Goal: Information Seeking & Learning: Learn about a topic

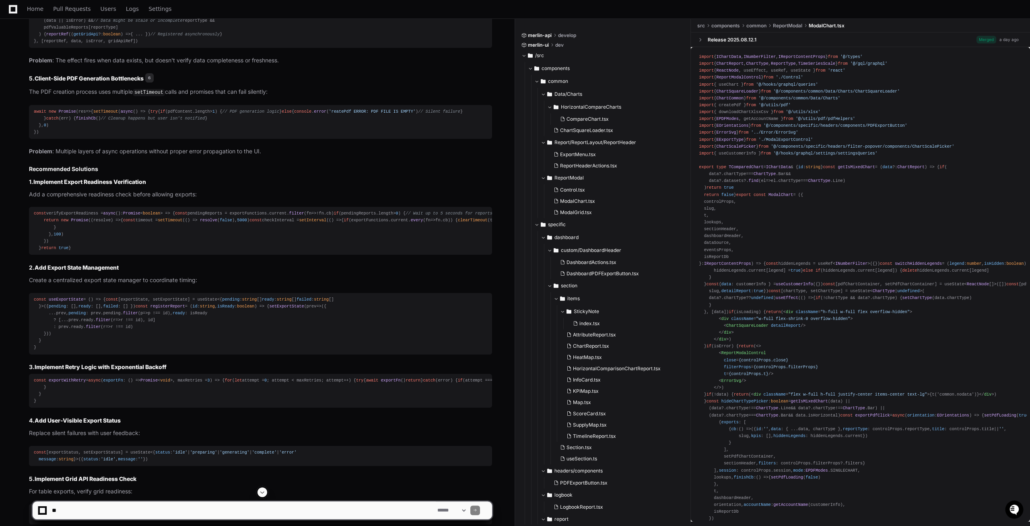
scroll to position [808, 0]
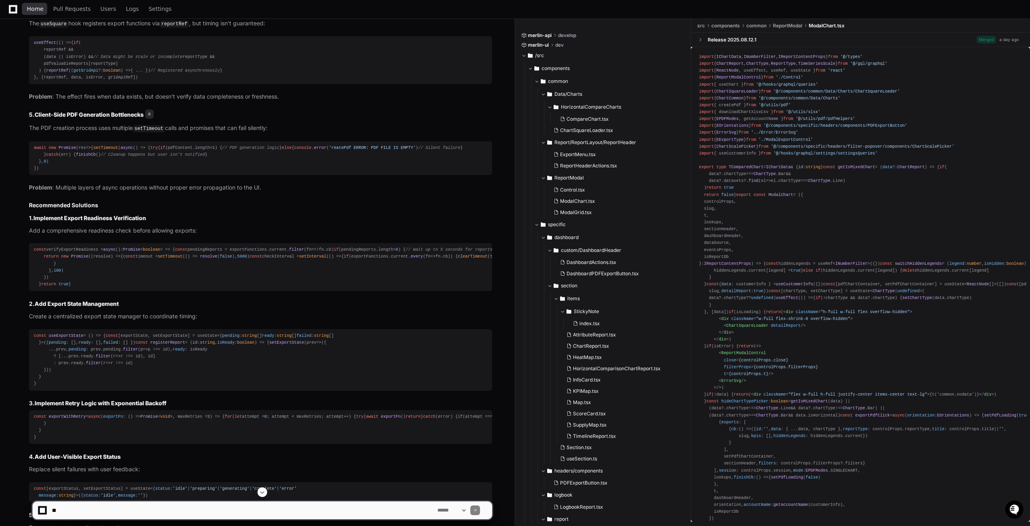
drag, startPoint x: 35, startPoint y: 5, endPoint x: 604, endPoint y: 526, distance: 770.4
click at [35, 6] on span "Home" at bounding box center [35, 8] width 16 height 5
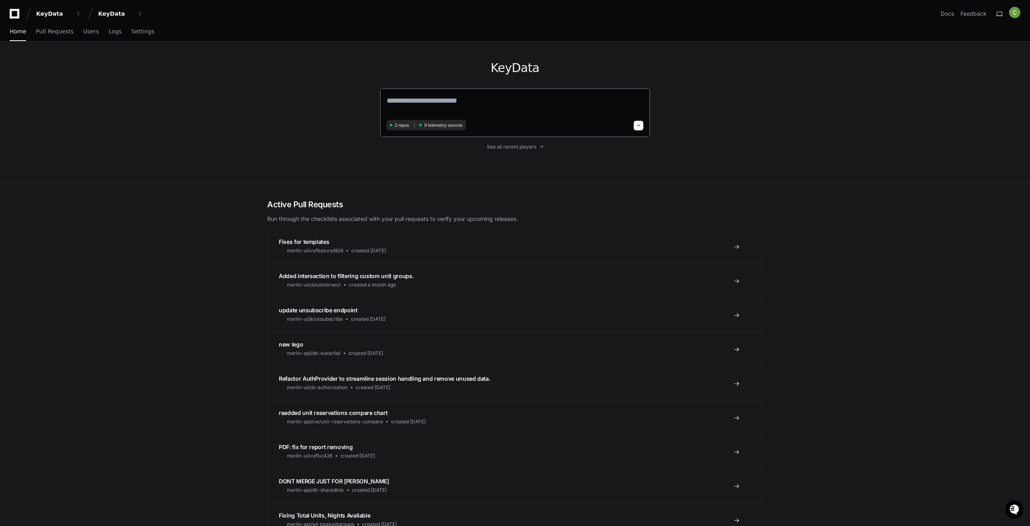
click at [411, 103] on textarea at bounding box center [515, 106] width 257 height 23
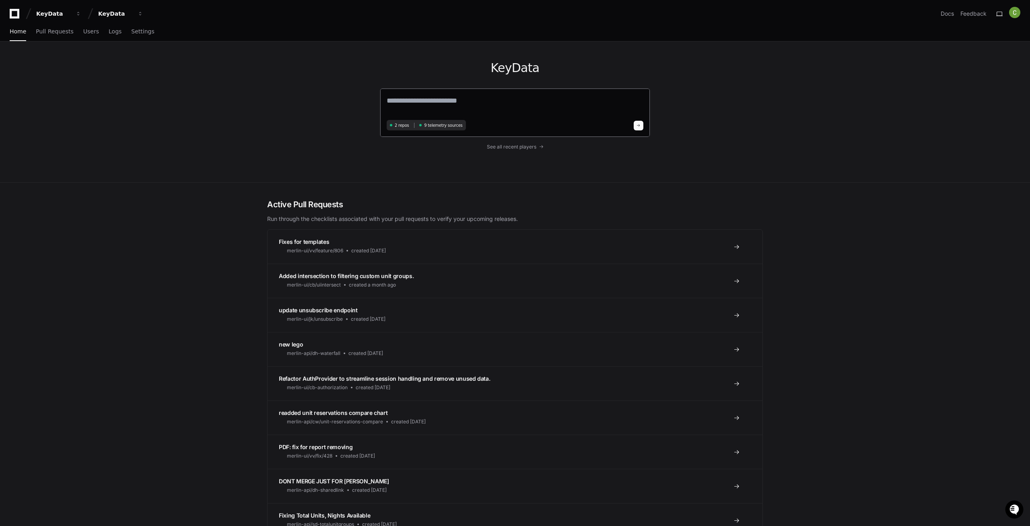
click at [411, 103] on textarea at bounding box center [515, 106] width 257 height 23
click at [60, 31] on span "Pull Requests" at bounding box center [54, 31] width 37 height 5
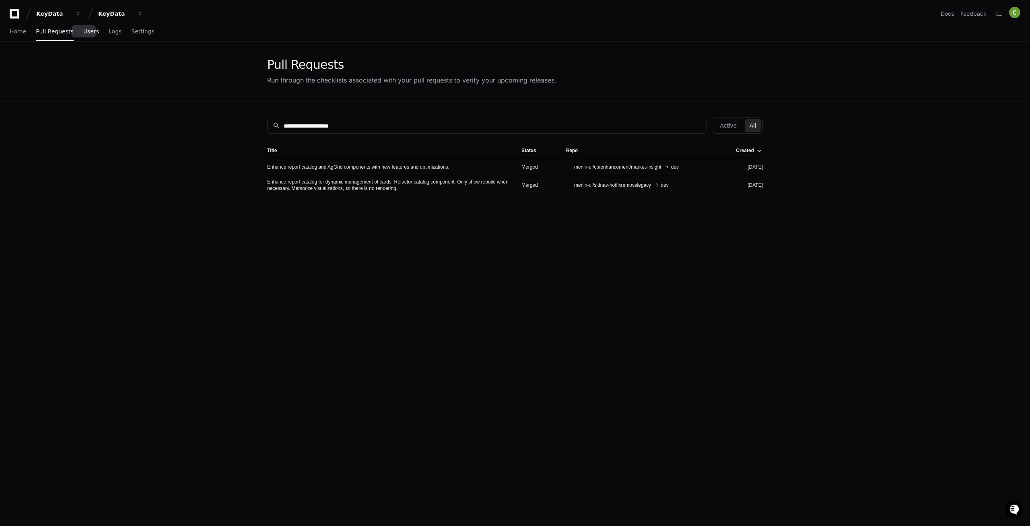
click at [84, 32] on span "Users" at bounding box center [91, 31] width 16 height 5
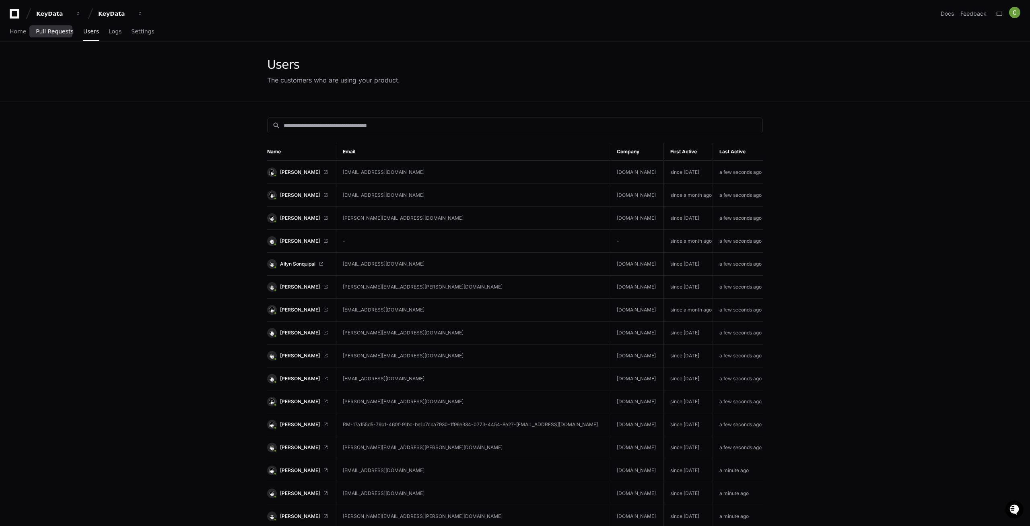
click at [50, 34] on span "Pull Requests" at bounding box center [54, 31] width 37 height 5
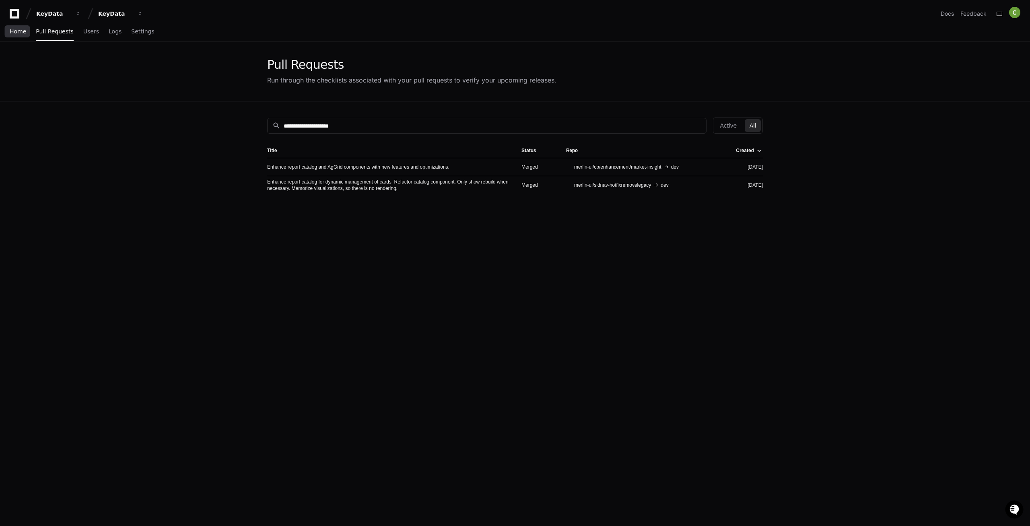
click at [13, 34] on span "Home" at bounding box center [18, 31] width 16 height 5
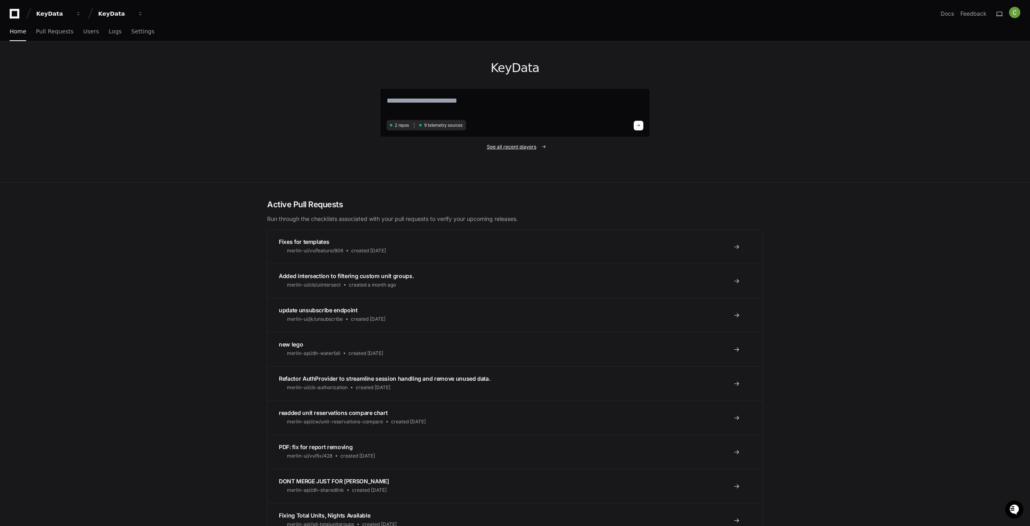
click at [521, 146] on span "See all recent players" at bounding box center [511, 147] width 49 height 6
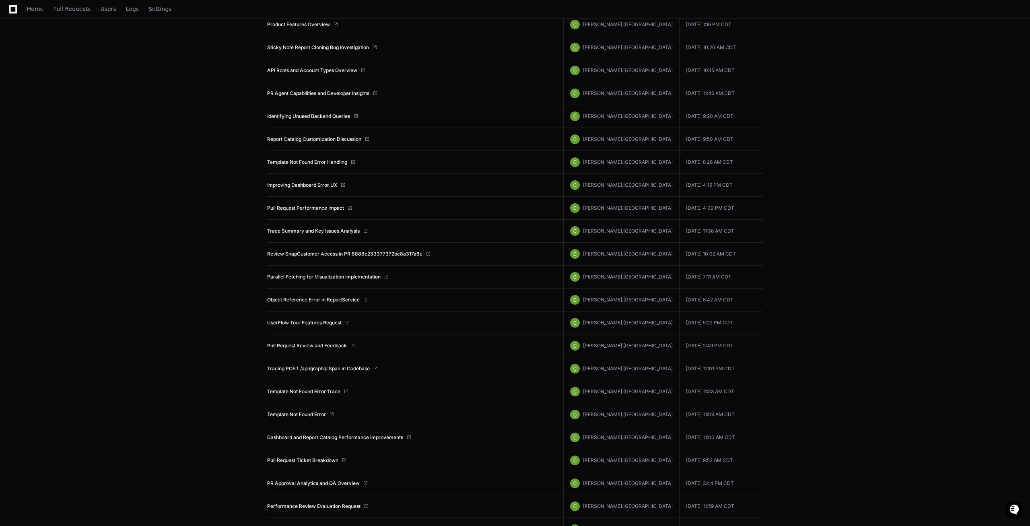
scroll to position [76, 0]
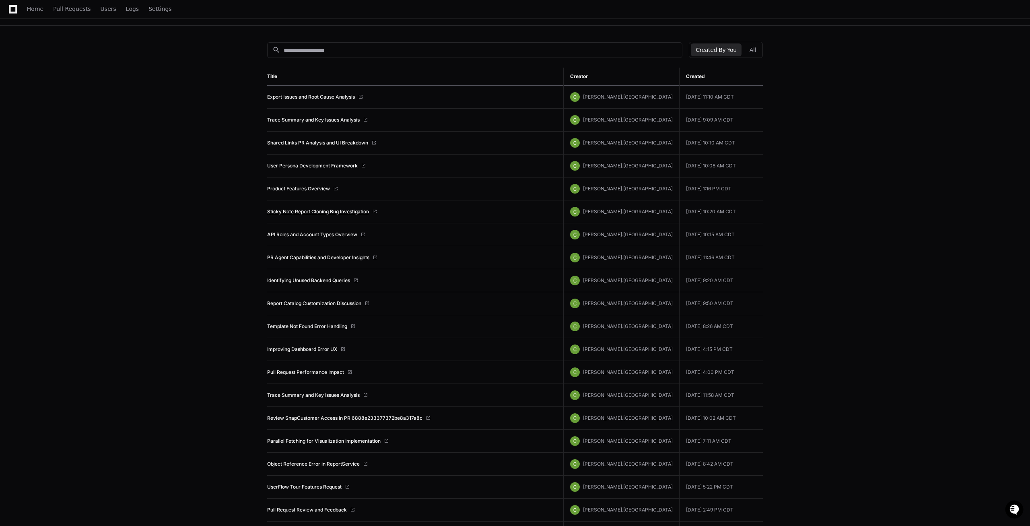
click at [313, 212] on link "Sticky Note Report Cloning Bug Investigation" at bounding box center [318, 211] width 102 height 6
click at [311, 214] on link "Sticky Note Report Cloning Bug Investigation" at bounding box center [318, 211] width 102 height 6
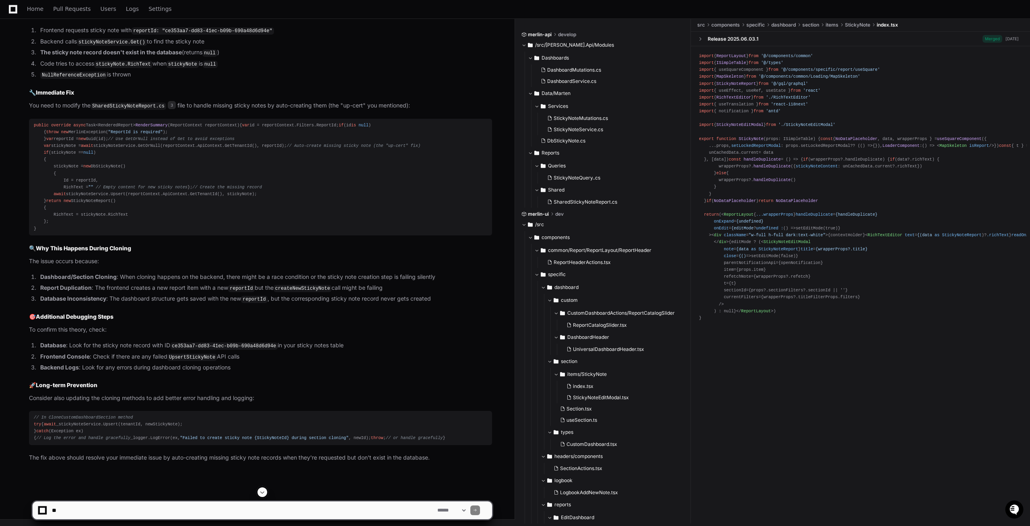
scroll to position [2571, 0]
click at [128, 508] on textarea at bounding box center [243, 510] width 386 height 18
paste textarea "**********"
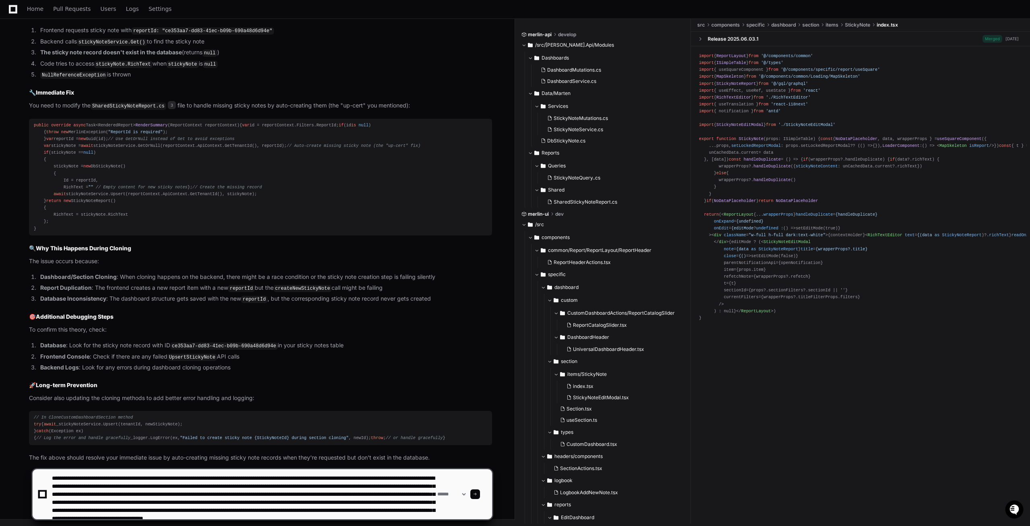
scroll to position [11, 0]
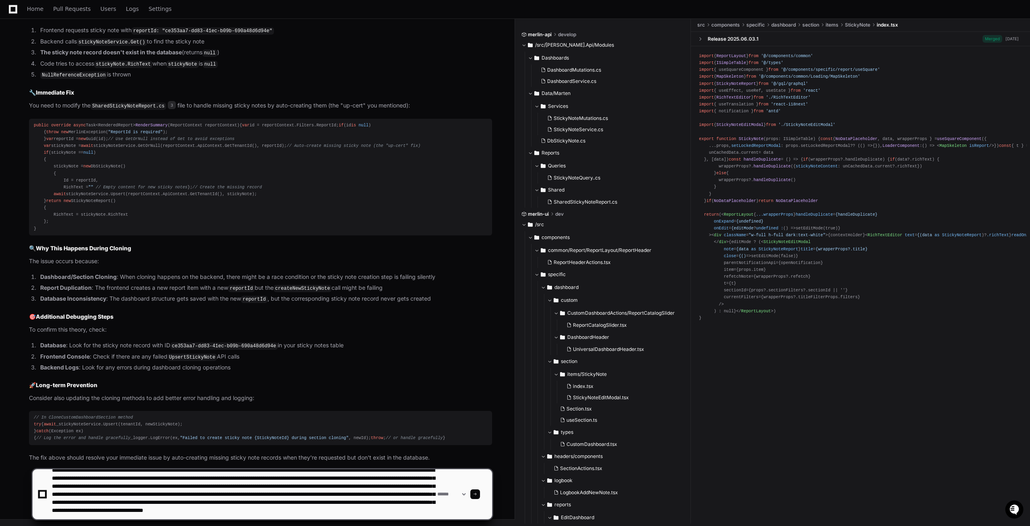
type textarea "**********"
click at [477, 494] on span at bounding box center [475, 494] width 4 height 4
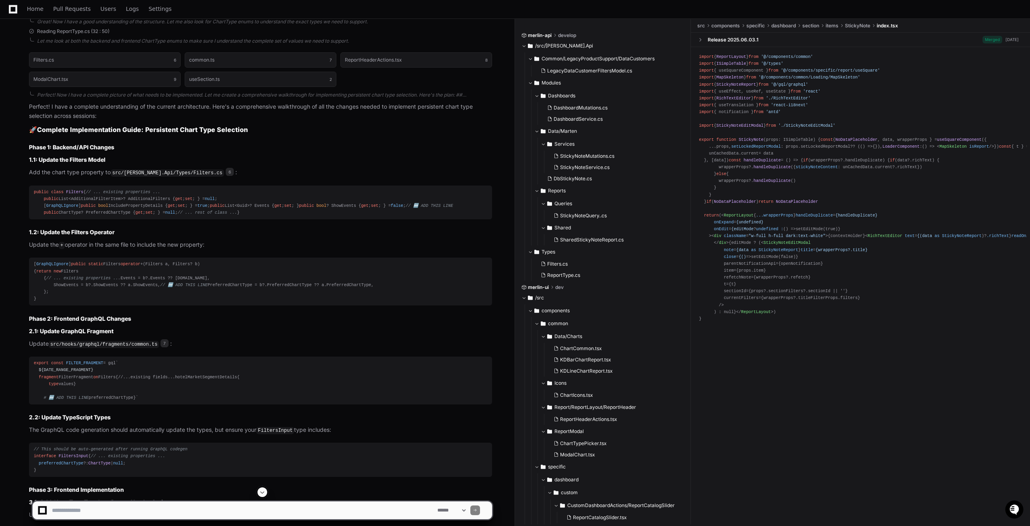
scroll to position [3085, 0]
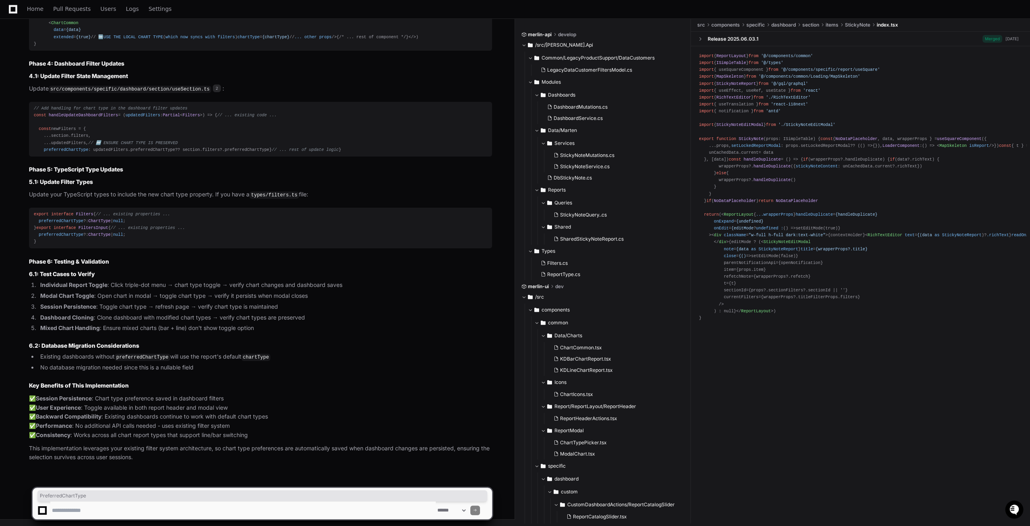
scroll to position [5521, 0]
click at [60, 152] on span "preferredChartType" at bounding box center [66, 149] width 45 height 5
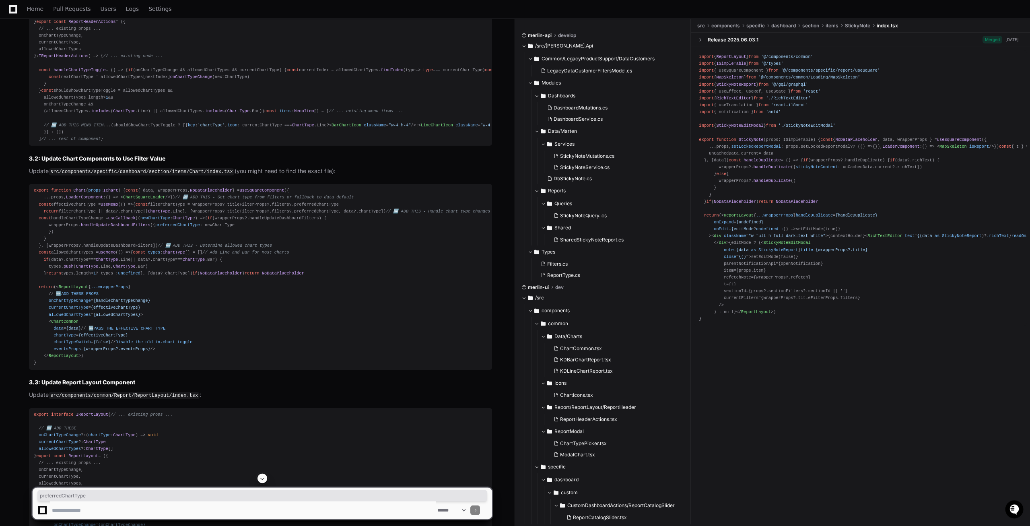
scroll to position [3469, 0]
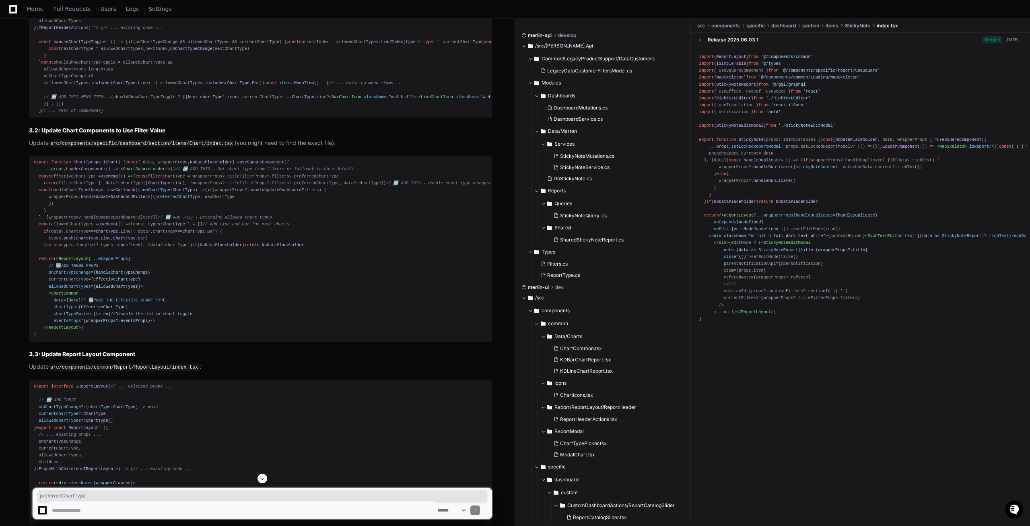
copy span "preferredChartType"
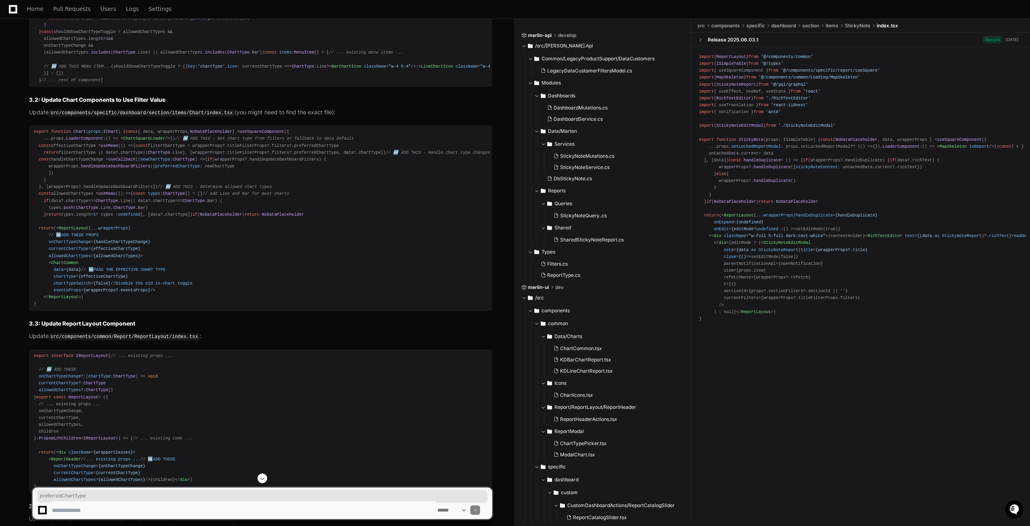
scroll to position [3551, 0]
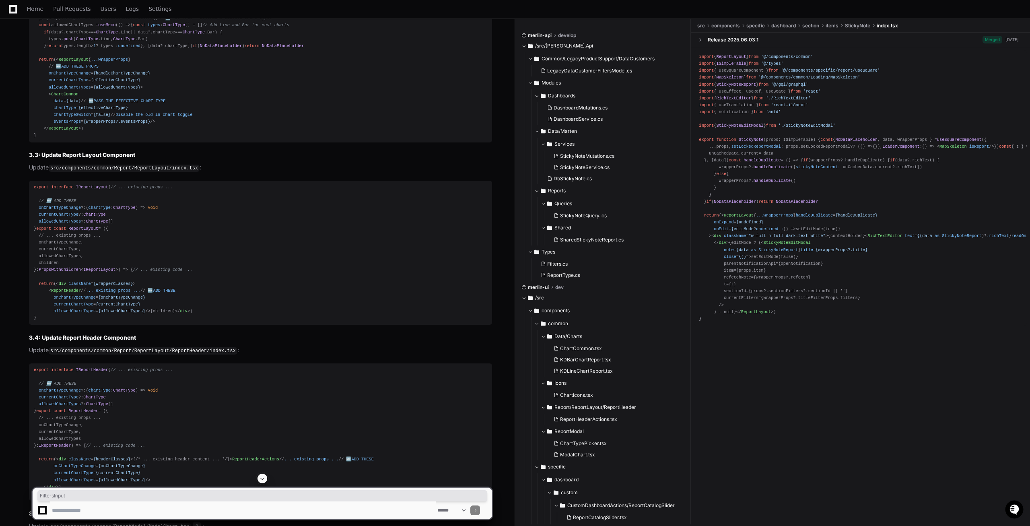
scroll to position [3674, 0]
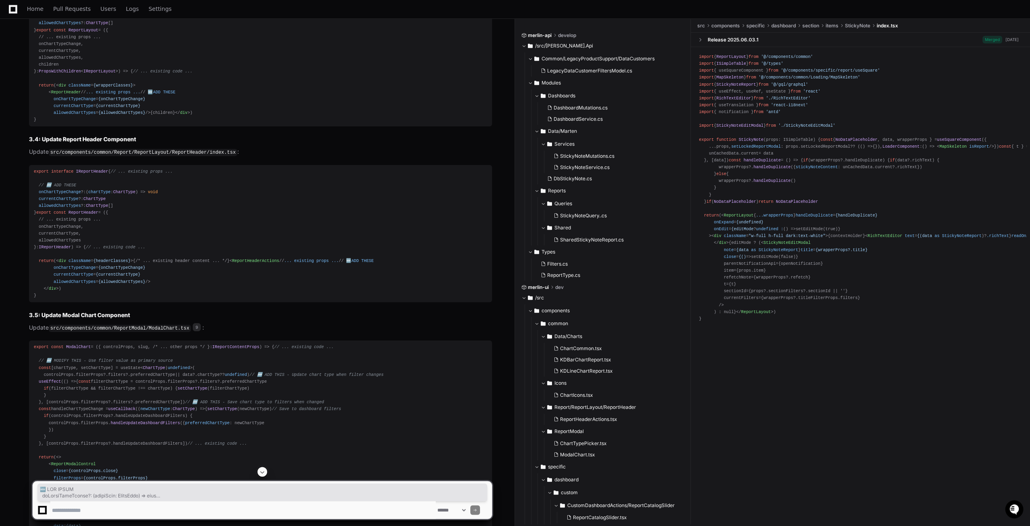
scroll to position [3798, 0]
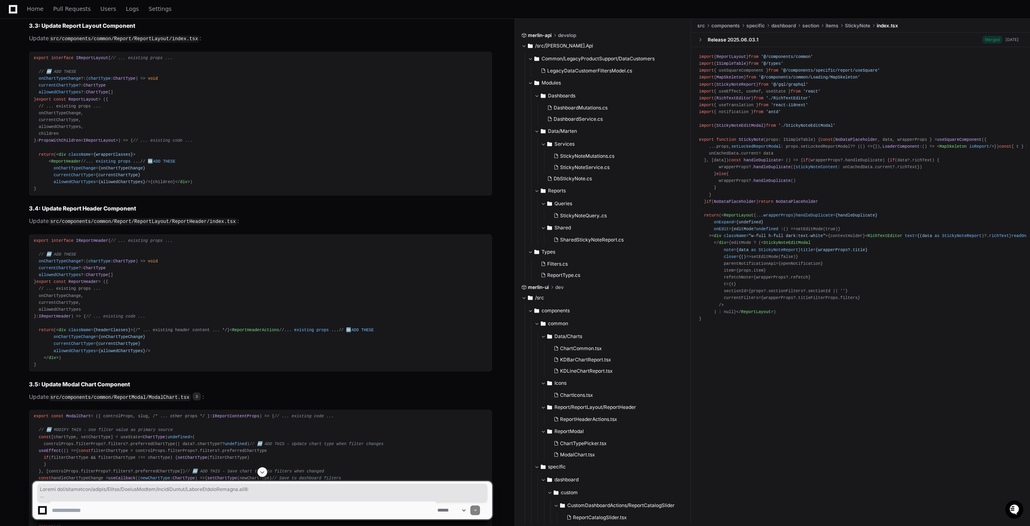
drag, startPoint x: 44, startPoint y: 353, endPoint x: 18, endPoint y: 109, distance: 245.3
copy article "Update src/components/common/Report/ReportLayout/ReportHeader/ReportHeaderActio…"
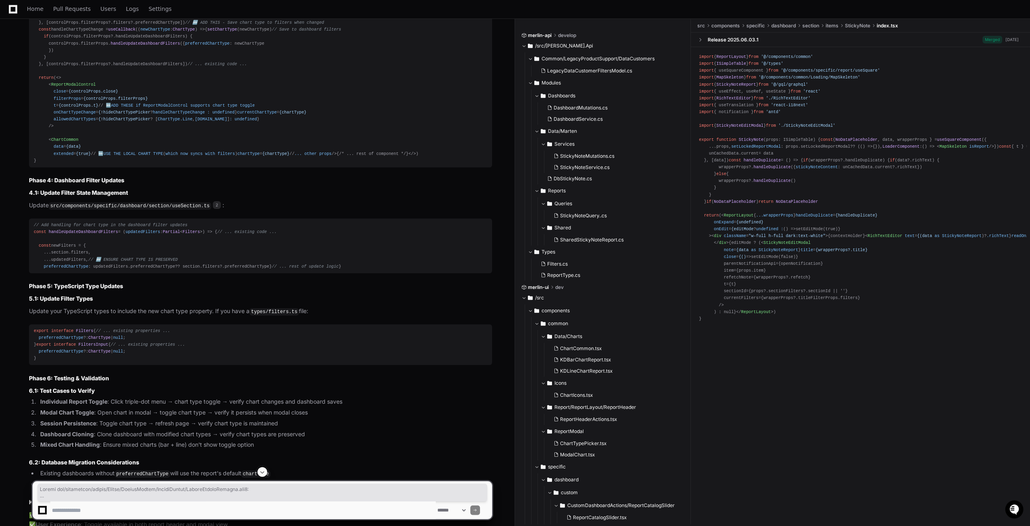
scroll to position [4249, 0]
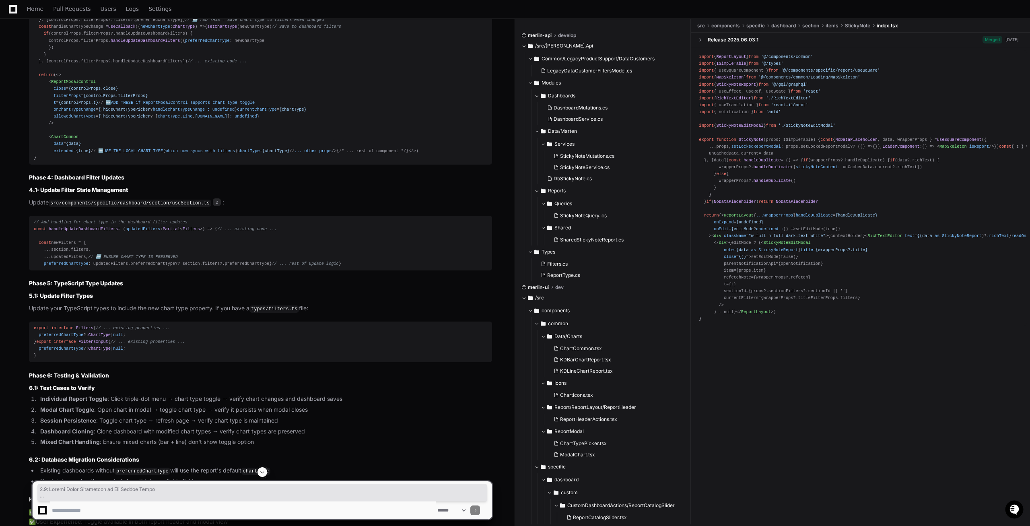
drag, startPoint x: 49, startPoint y: 439, endPoint x: 30, endPoint y: 43, distance: 396.0
copy article "3.2: Update Chart Components to Use Filter Value Update src/components/specific…"
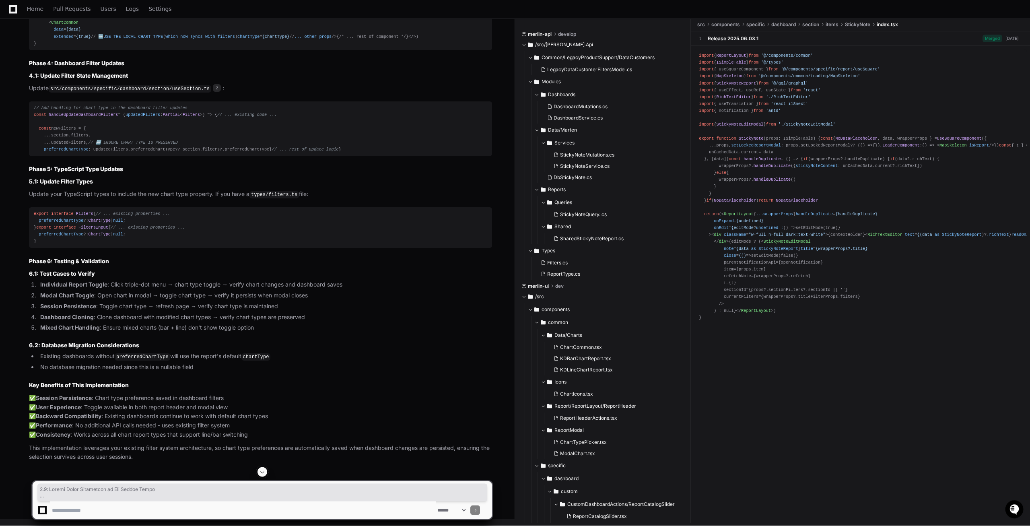
scroll to position [4536, 0]
drag, startPoint x: 42, startPoint y: 424, endPoint x: 25, endPoint y: 162, distance: 262.9
copy article "3.3: Update Report Layout Component Update src/components/common/Report/ReportL…"
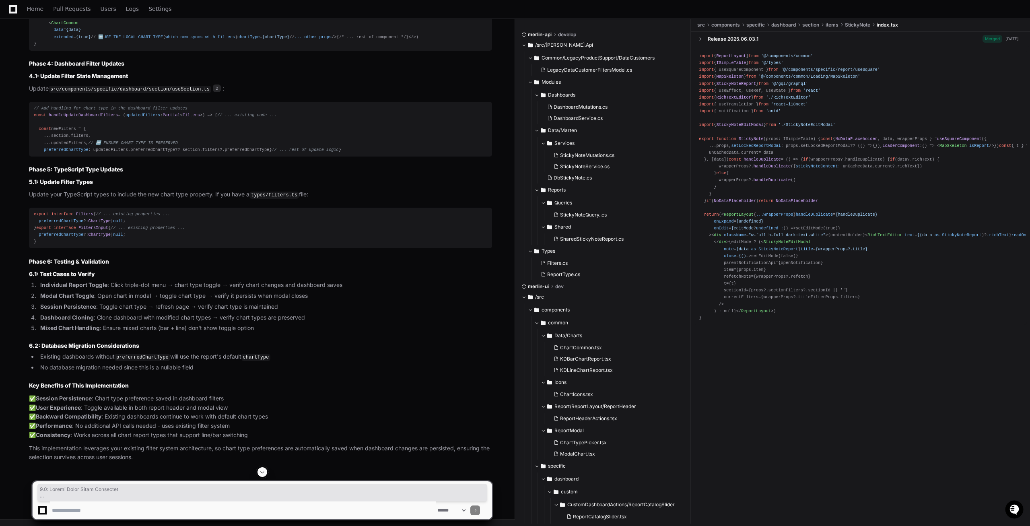
copy article "3.5: Update Modal Chart Component Update src/components/common/ReportModal/Moda…"
drag, startPoint x: 40, startPoint y: 328, endPoint x: 23, endPoint y: 138, distance: 191.1
click at [29, 138] on pre "// Add handling for chart type in the dashboard filter updates const handleUpda…" at bounding box center [260, 129] width 463 height 55
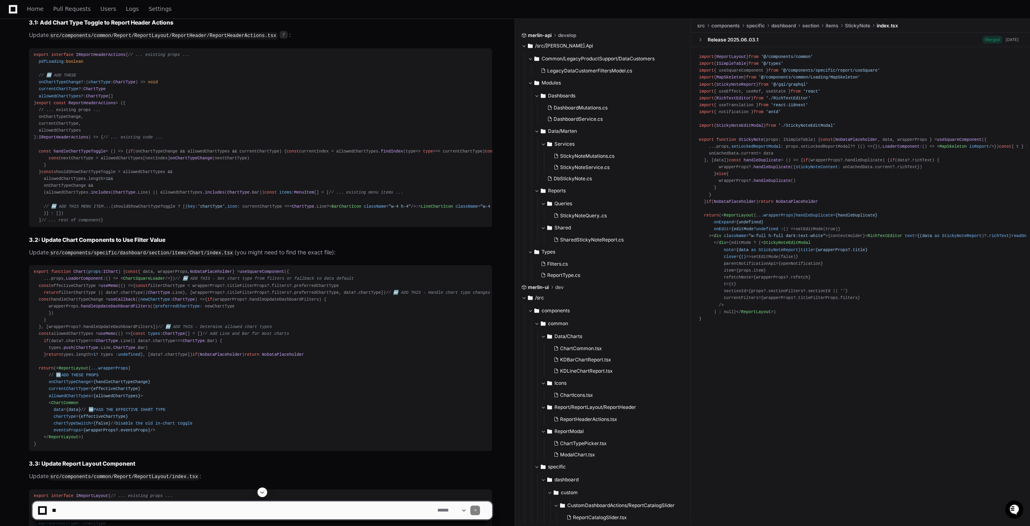
scroll to position [3247, 0]
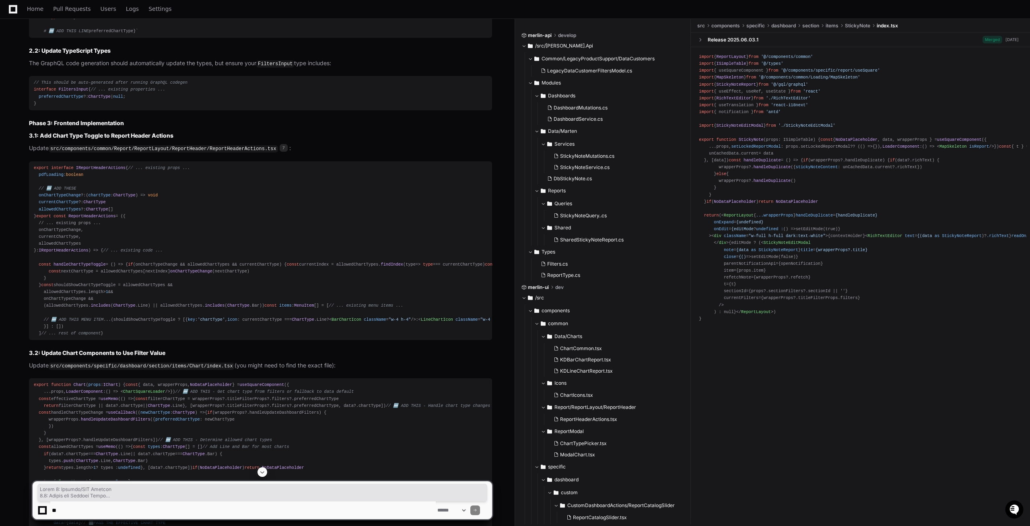
drag, startPoint x: 42, startPoint y: 389, endPoint x: 20, endPoint y: 119, distance: 270.9
copy article "Lorem 4: Ipsumdo/SIT Ametcon 0.5: Adipis eli Seddoei Tempo Inc utl etdol magn a…"
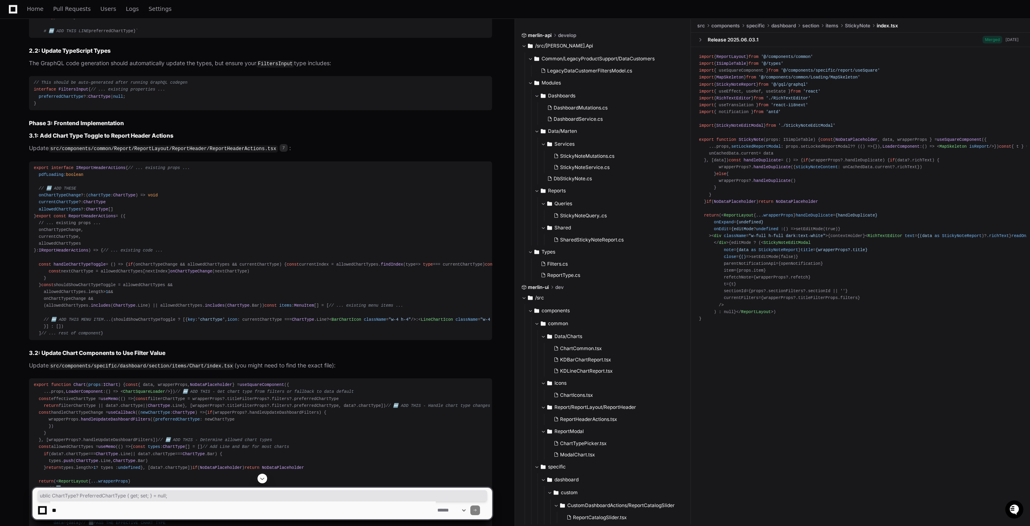
drag, startPoint x: 186, startPoint y: 229, endPoint x: 39, endPoint y: 228, distance: 146.9
